Goal: Information Seeking & Learning: Check status

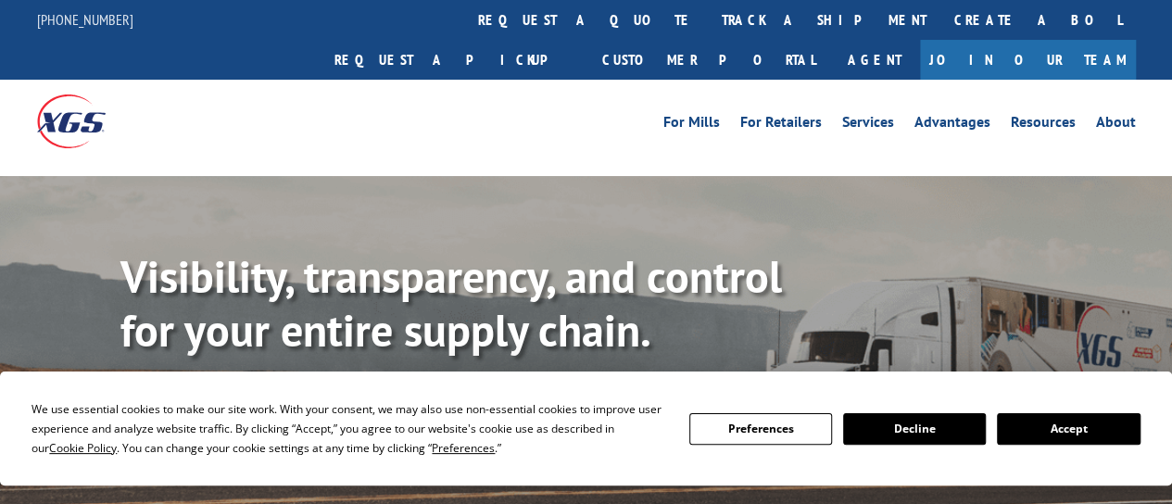
click at [708, 14] on link "track a shipment" at bounding box center [824, 20] width 233 height 40
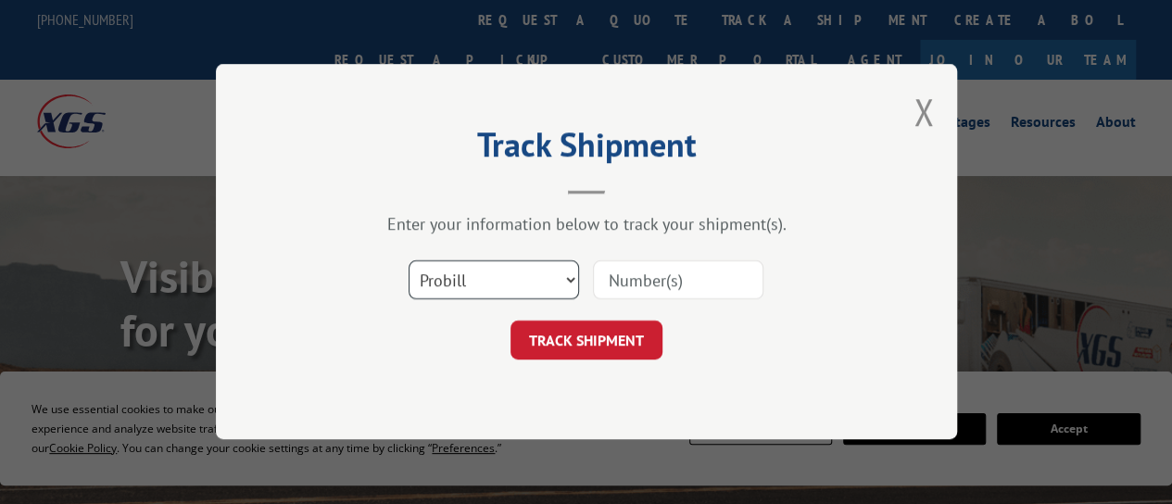
click at [479, 277] on select "Select category... Probill BOL PO" at bounding box center [494, 280] width 170 height 39
select select "bol"
click at [409, 261] on select "Select category... Probill BOL PO" at bounding box center [494, 280] width 170 height 39
click at [619, 270] on input at bounding box center [678, 280] width 170 height 39
paste input "2849639"
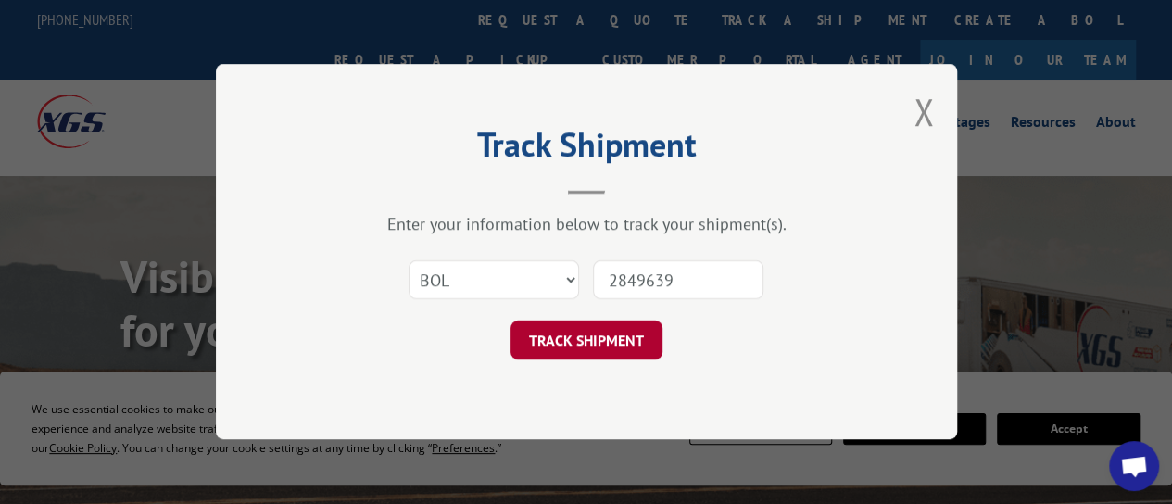
type input "2849639"
click at [612, 346] on button "TRACK SHIPMENT" at bounding box center [587, 341] width 152 height 39
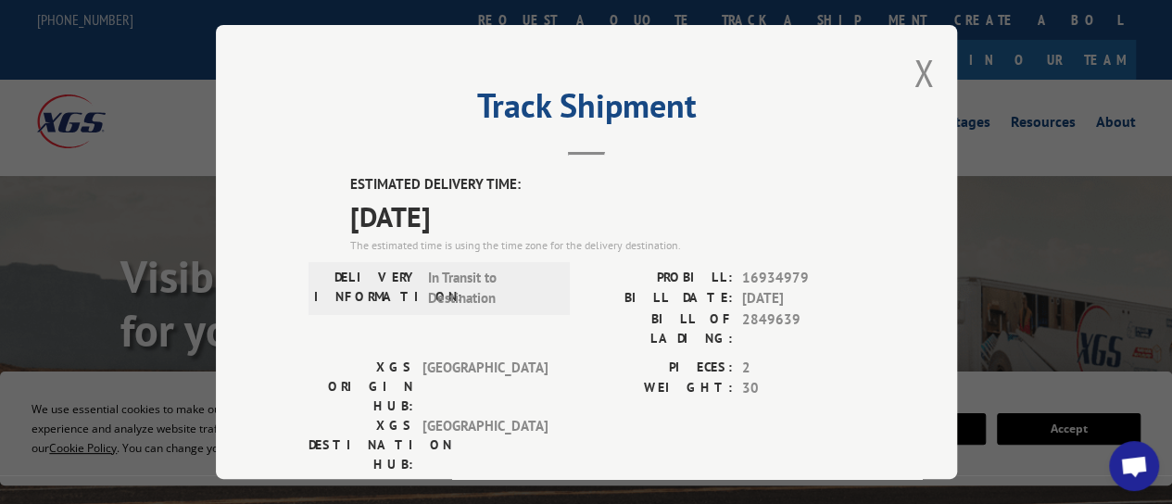
click at [917, 69] on button "Close modal" at bounding box center [924, 72] width 20 height 49
